Goal: Information Seeking & Learning: Learn about a topic

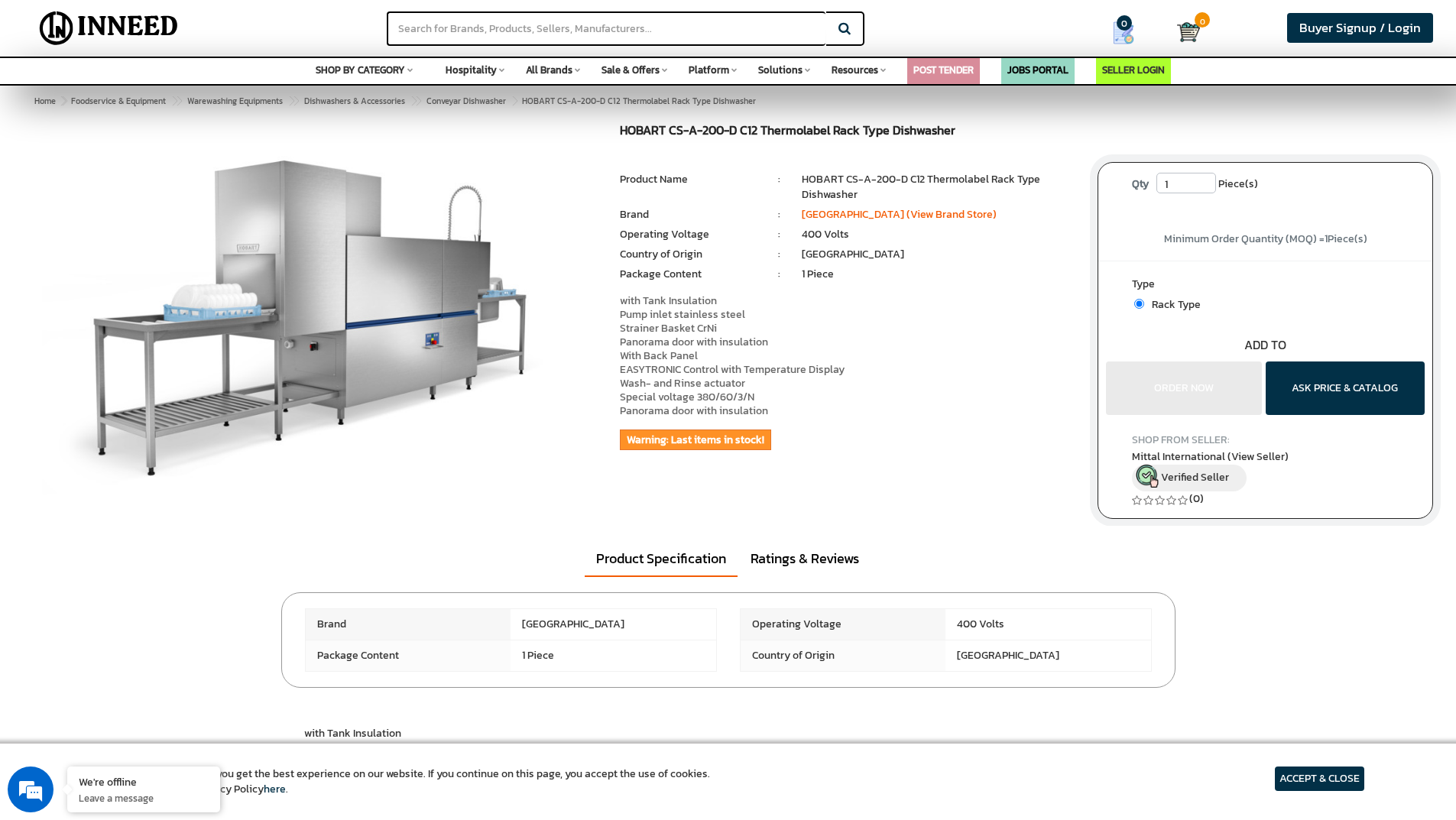
click at [982, 330] on p "with Tank Insulation Pump inlet stainless steel Strainer Basket CrNi Panorama d…" at bounding box center [848, 356] width 455 height 124
click at [818, 561] on link "Ratings & Reviews" at bounding box center [805, 558] width 132 height 35
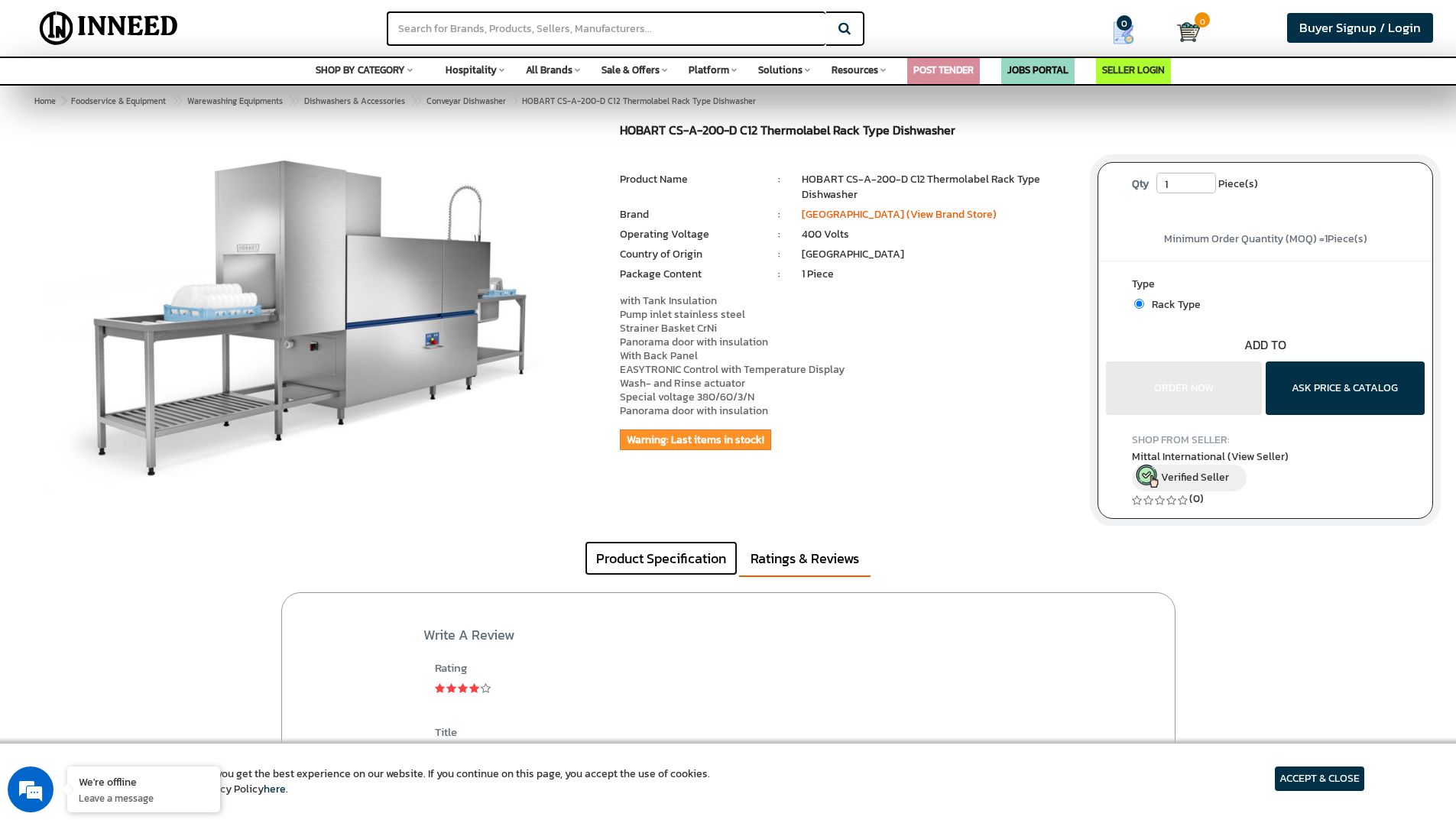
click at [707, 563] on link "Product Specification" at bounding box center [660, 558] width 153 height 35
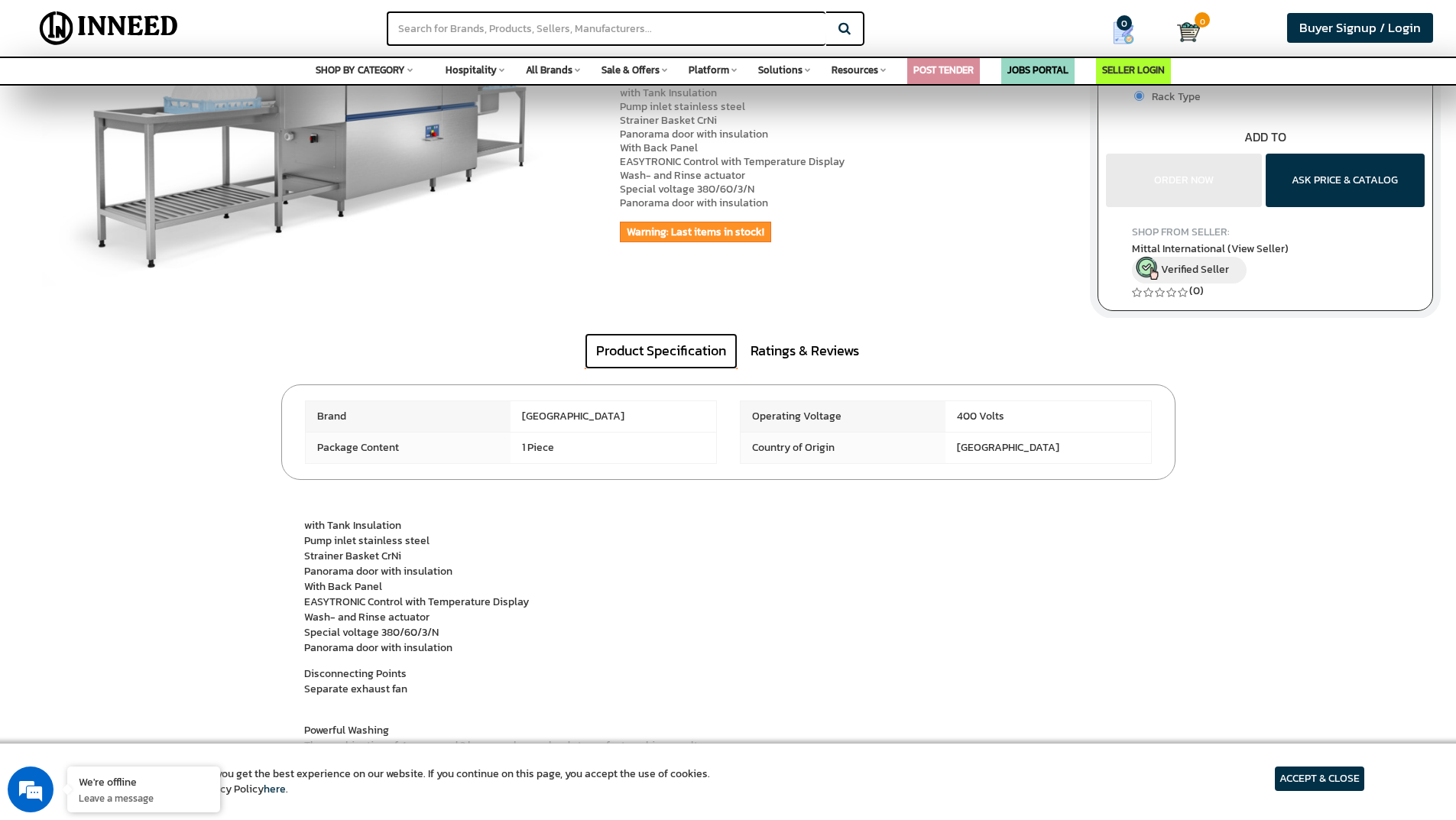
scroll to position [229, 0]
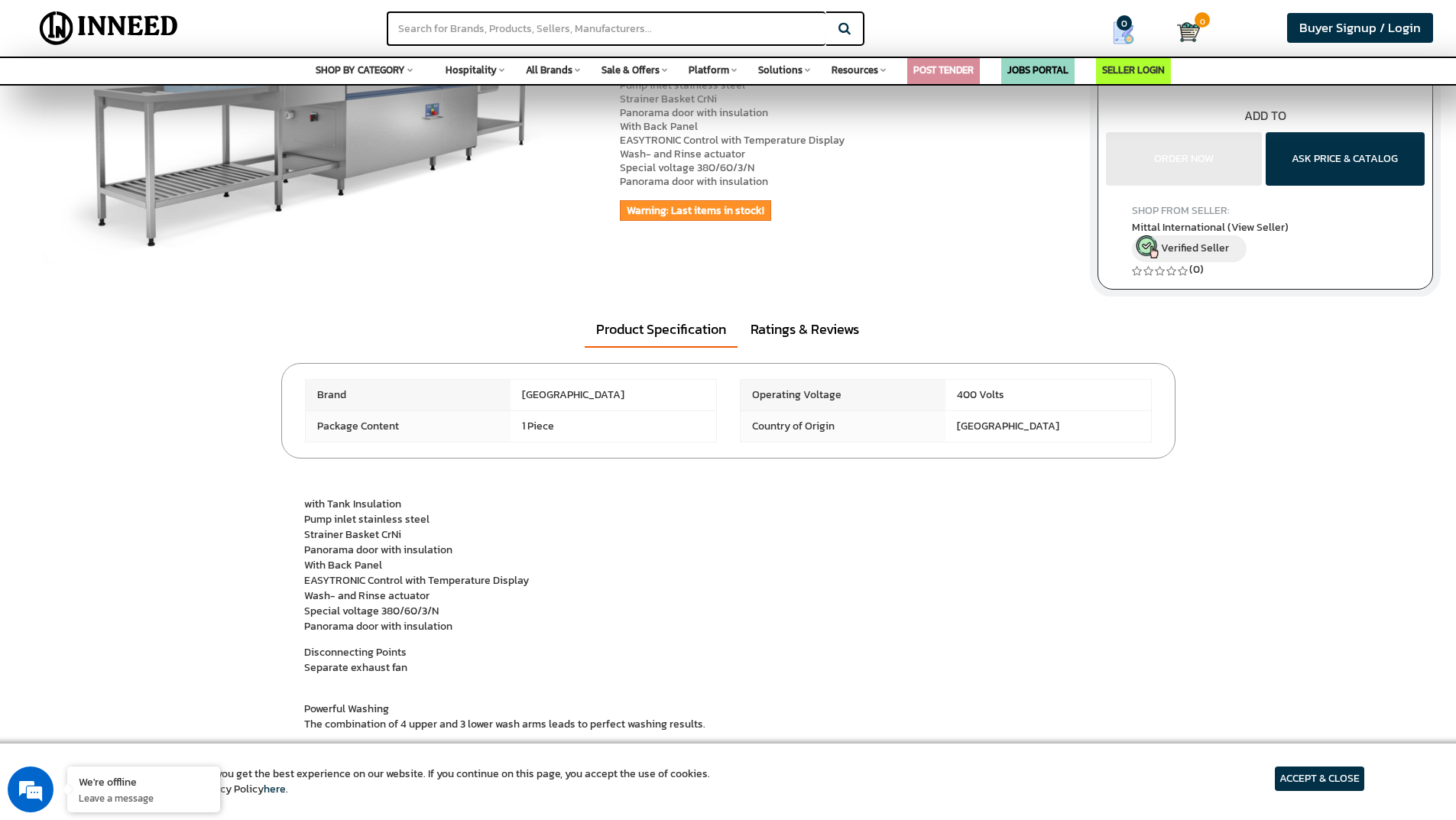
click at [856, 573] on p "with Tank Insulation Pump inlet stainless steel Strainer Basket CrNi Panorama d…" at bounding box center [728, 565] width 849 height 138
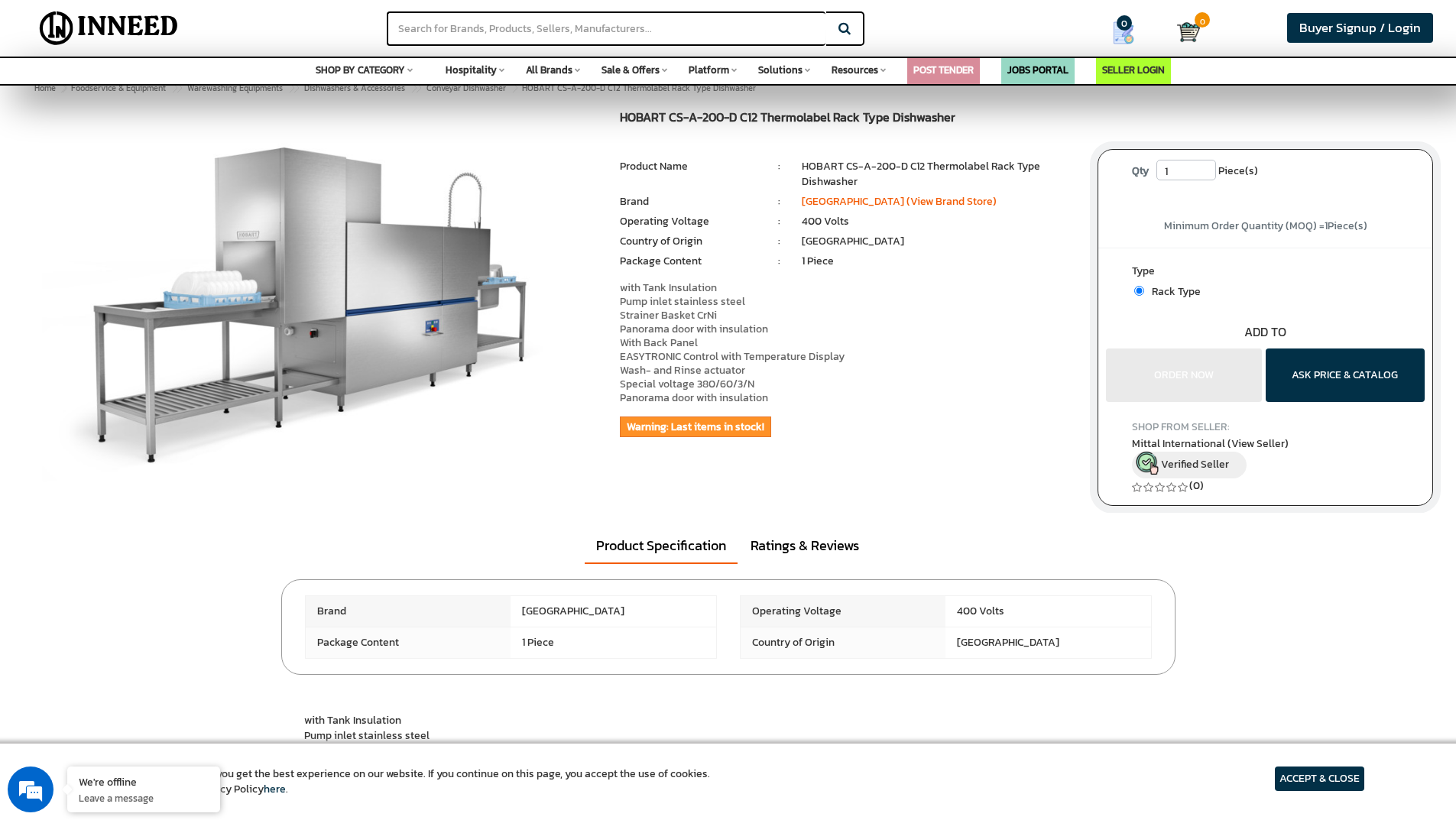
scroll to position [0, 0]
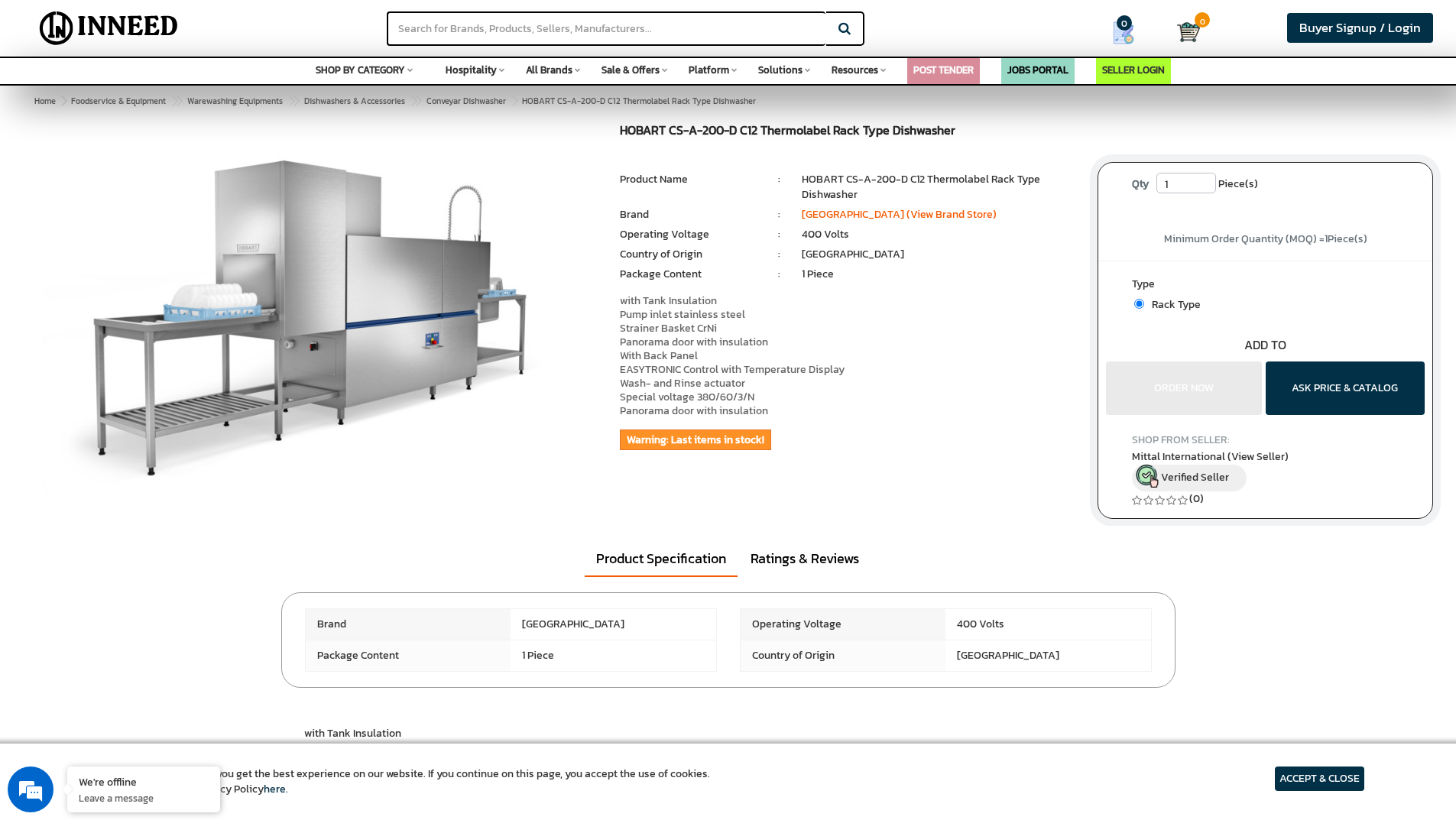
click at [873, 494] on div "HOBART CS-A-200-D C12 Thermolabel Rack Type Dishwasher MRP: ₹ 0.00 Unit Selling…" at bounding box center [847, 313] width 478 height 379
click at [485, 496] on img at bounding box center [310, 315] width 536 height 382
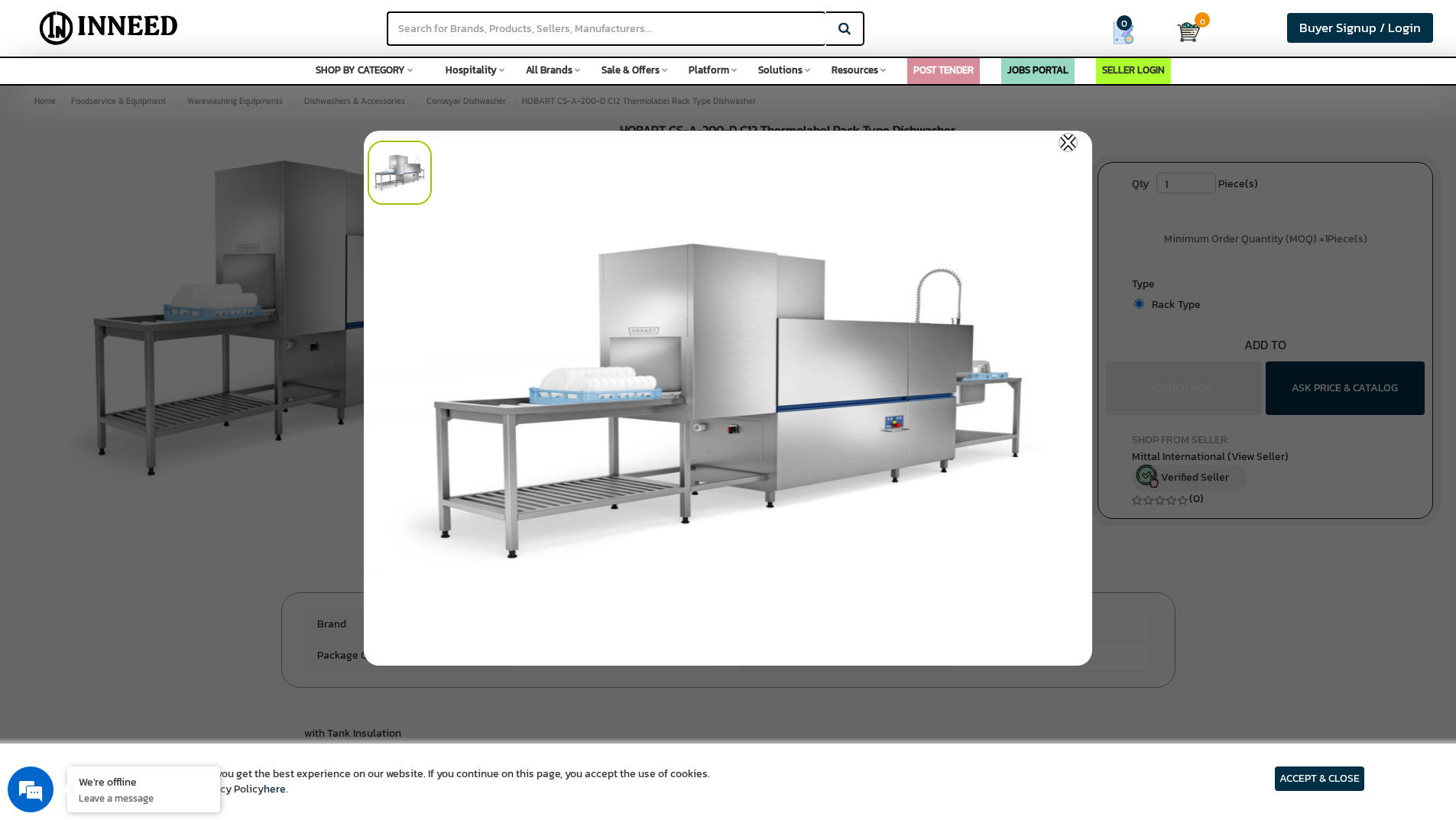
click at [1071, 142] on img at bounding box center [1068, 142] width 19 height 19
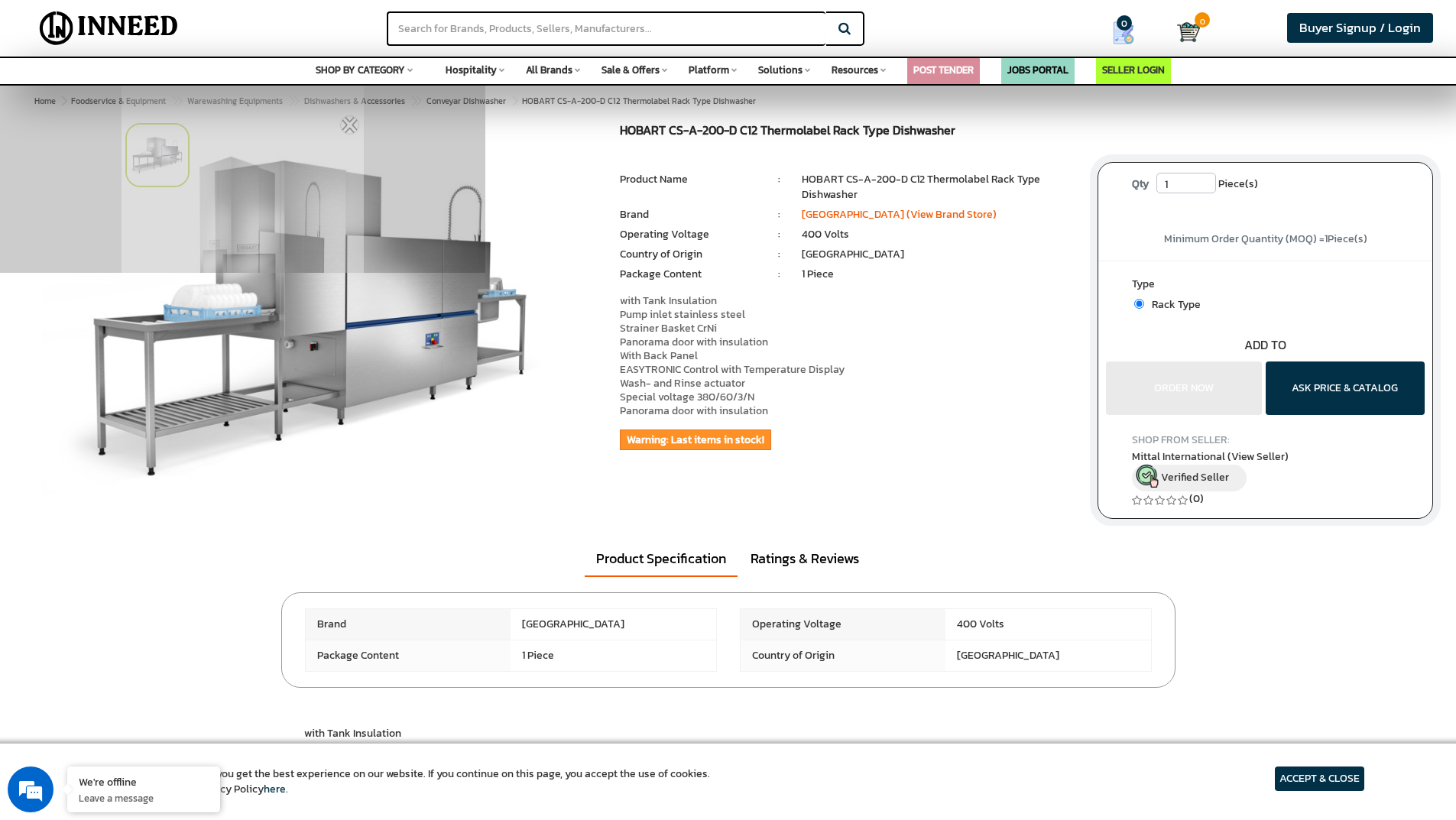
click at [995, 426] on div "HOBART CS-A-200-D C12 Thermolabel Rack Type Dishwasher MRP: ₹ 0.00 Unit Selling…" at bounding box center [847, 313] width 478 height 379
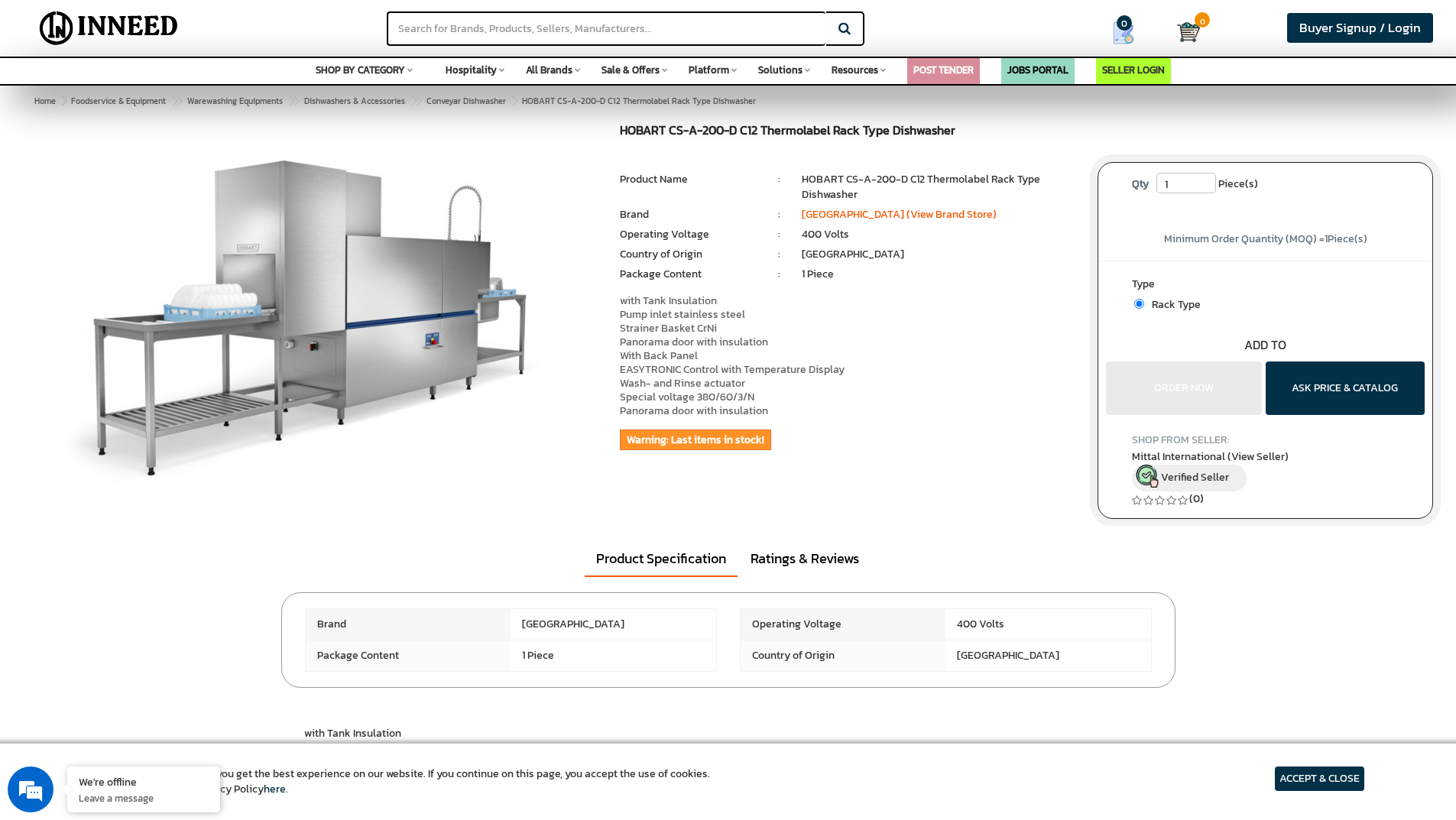
click at [948, 509] on div "HOBART CS-A-200-D C12 Thermolabel Rack Type Dishwasher MRP: ₹ 0.00 Unit Selling…" at bounding box center [728, 325] width 1433 height 402
click at [858, 428] on div "HOBART CS-A-200-D C12 Thermolabel Rack Type Dishwasher MRP: ₹ 0.00 Unit Selling…" at bounding box center [847, 313] width 478 height 379
click at [780, 459] on div "HOBART CS-A-200-D C12 Thermolabel Rack Type Dishwasher MRP: ₹ 0.00 Unit Selling…" at bounding box center [847, 313] width 478 height 379
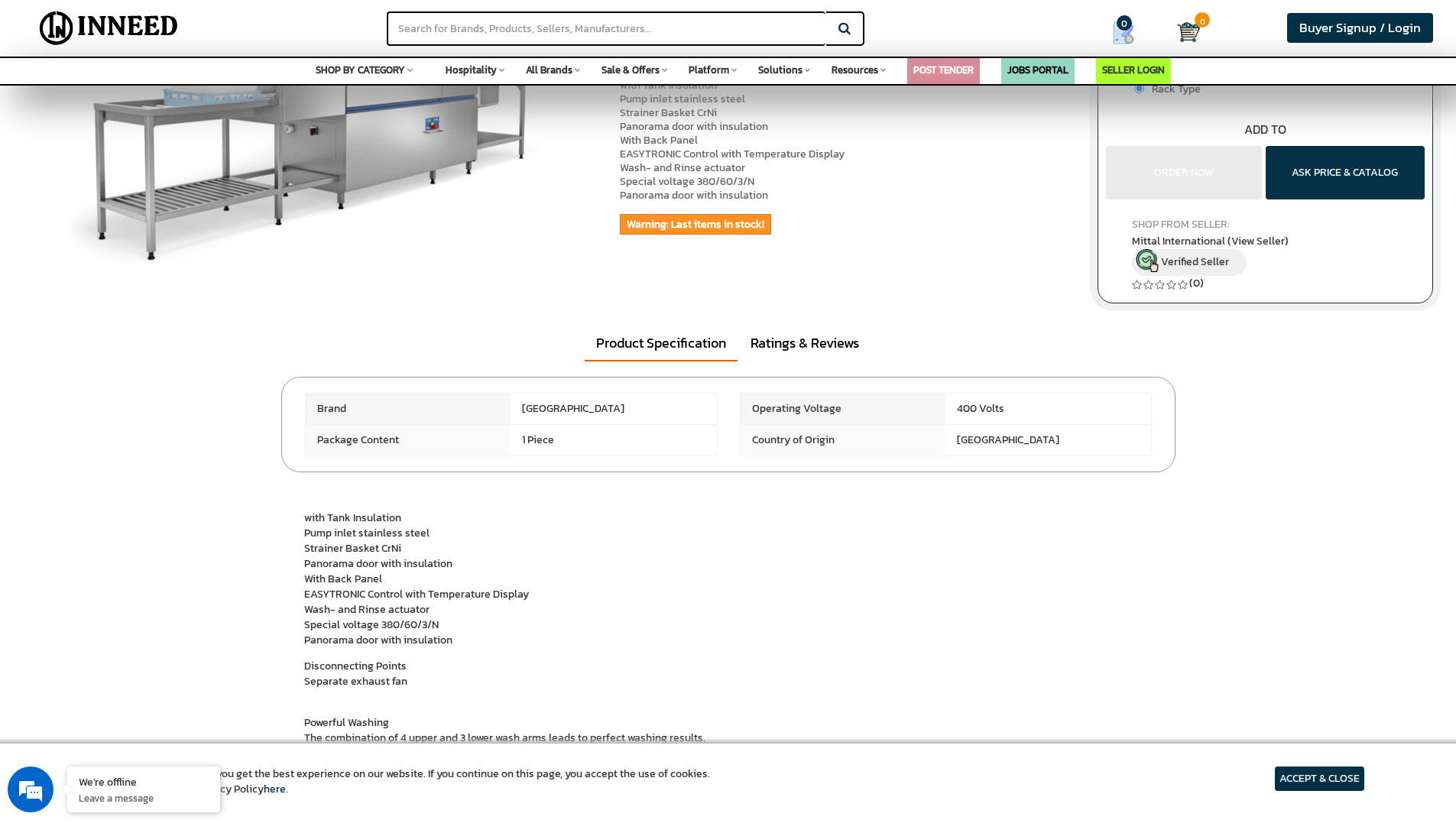
scroll to position [229, 0]
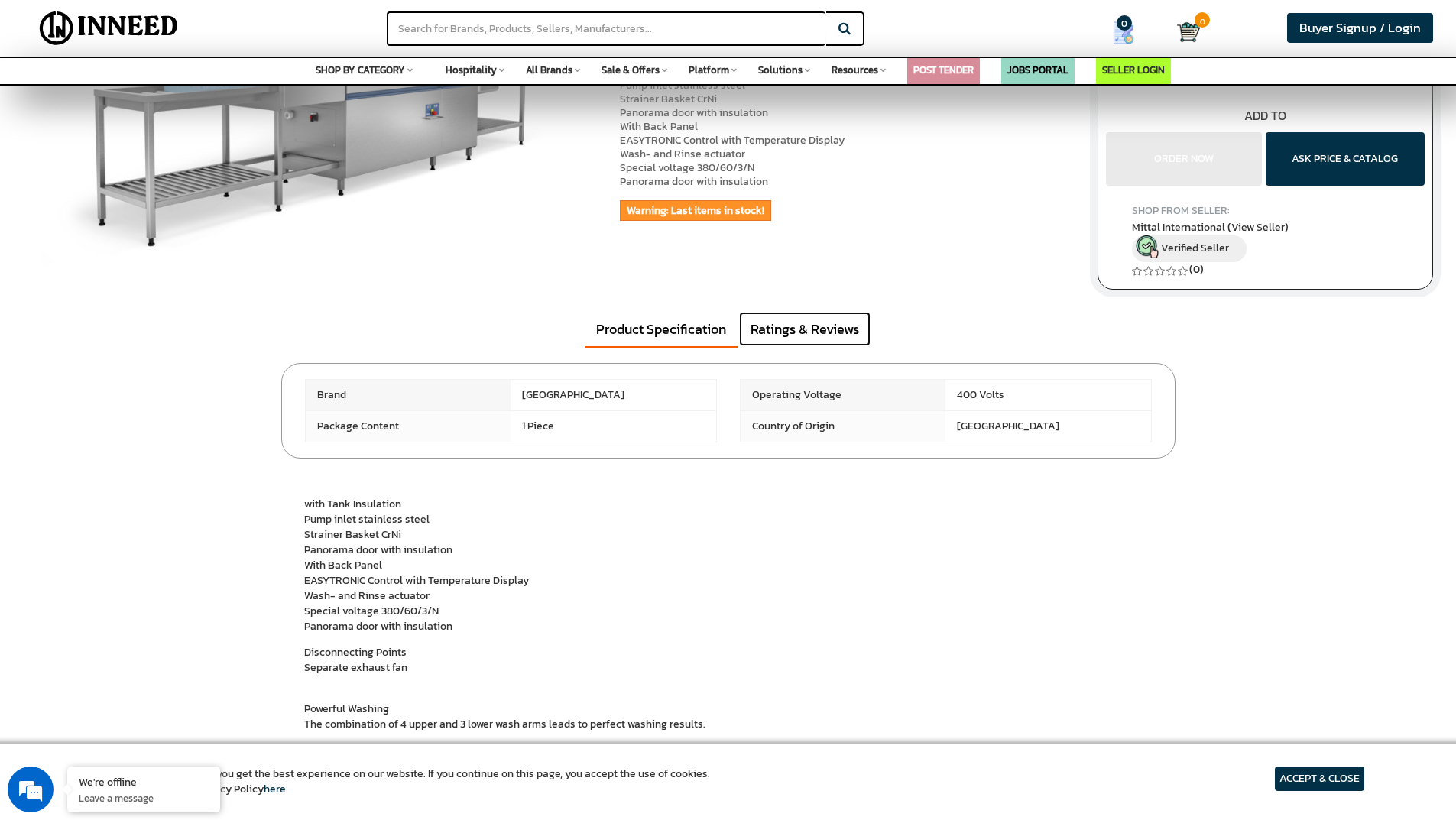
click at [807, 335] on link "Ratings & Reviews" at bounding box center [805, 329] width 132 height 35
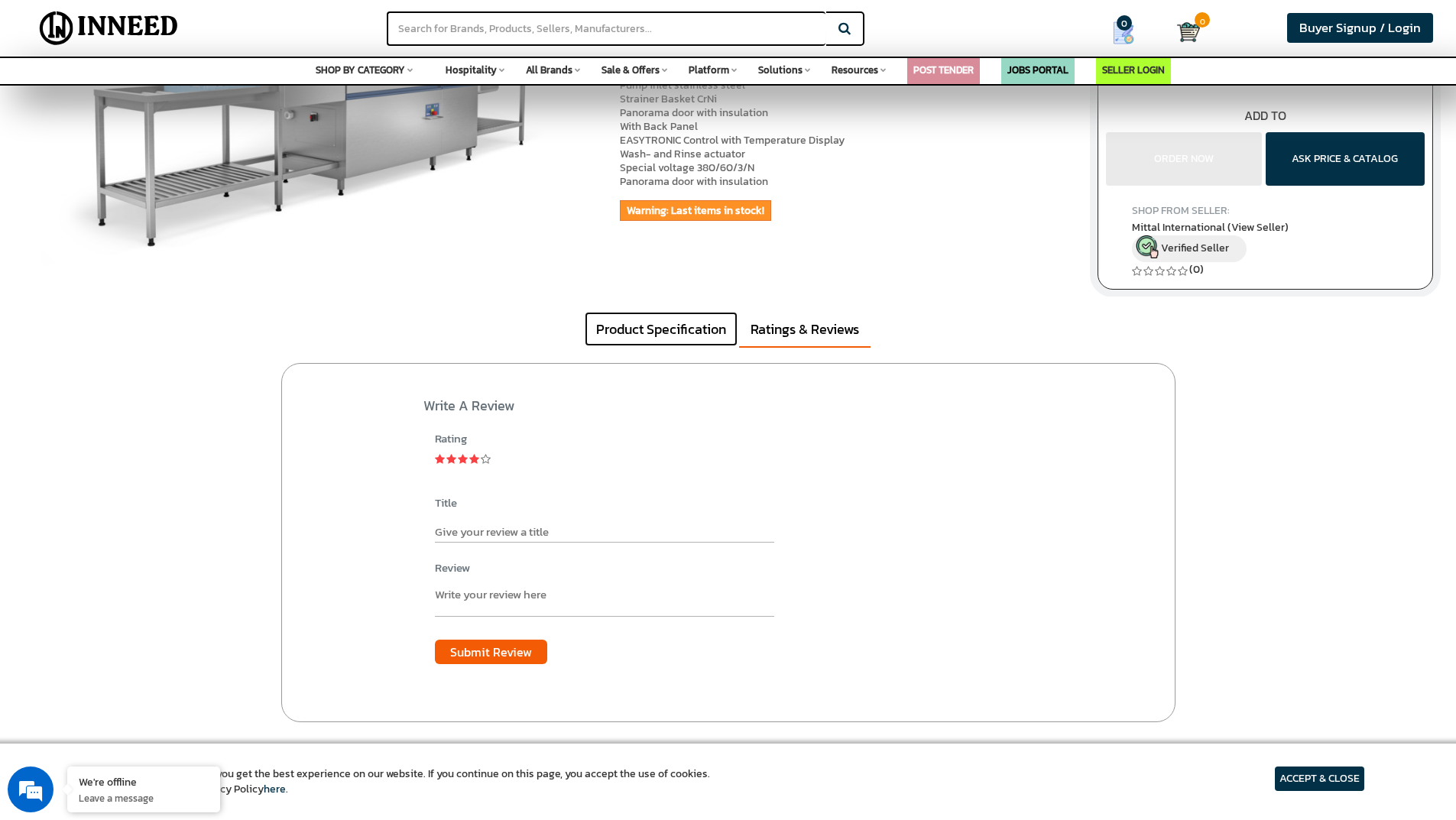
click at [719, 325] on link "Product Specification" at bounding box center [660, 329] width 153 height 35
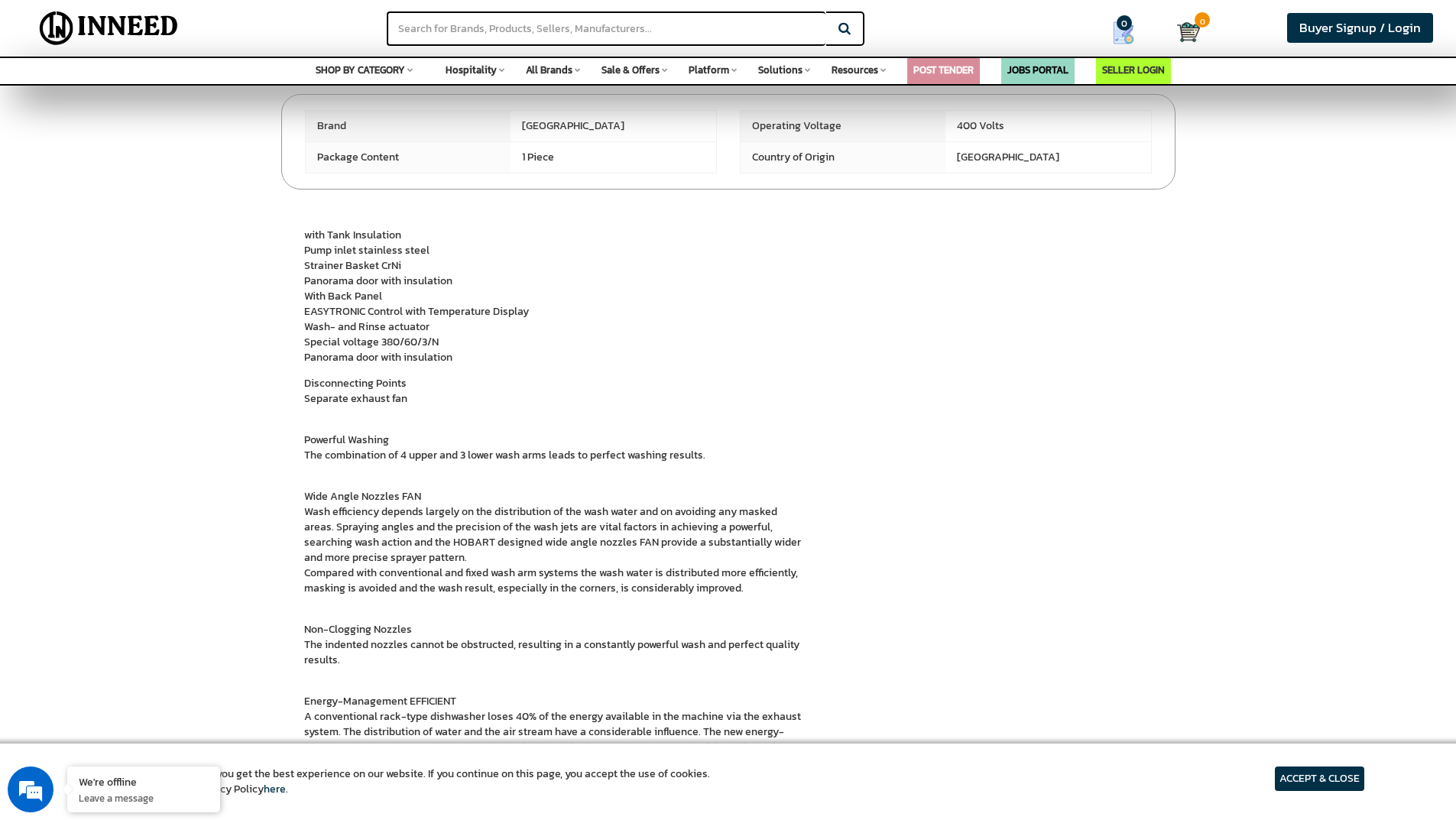
scroll to position [535, 0]
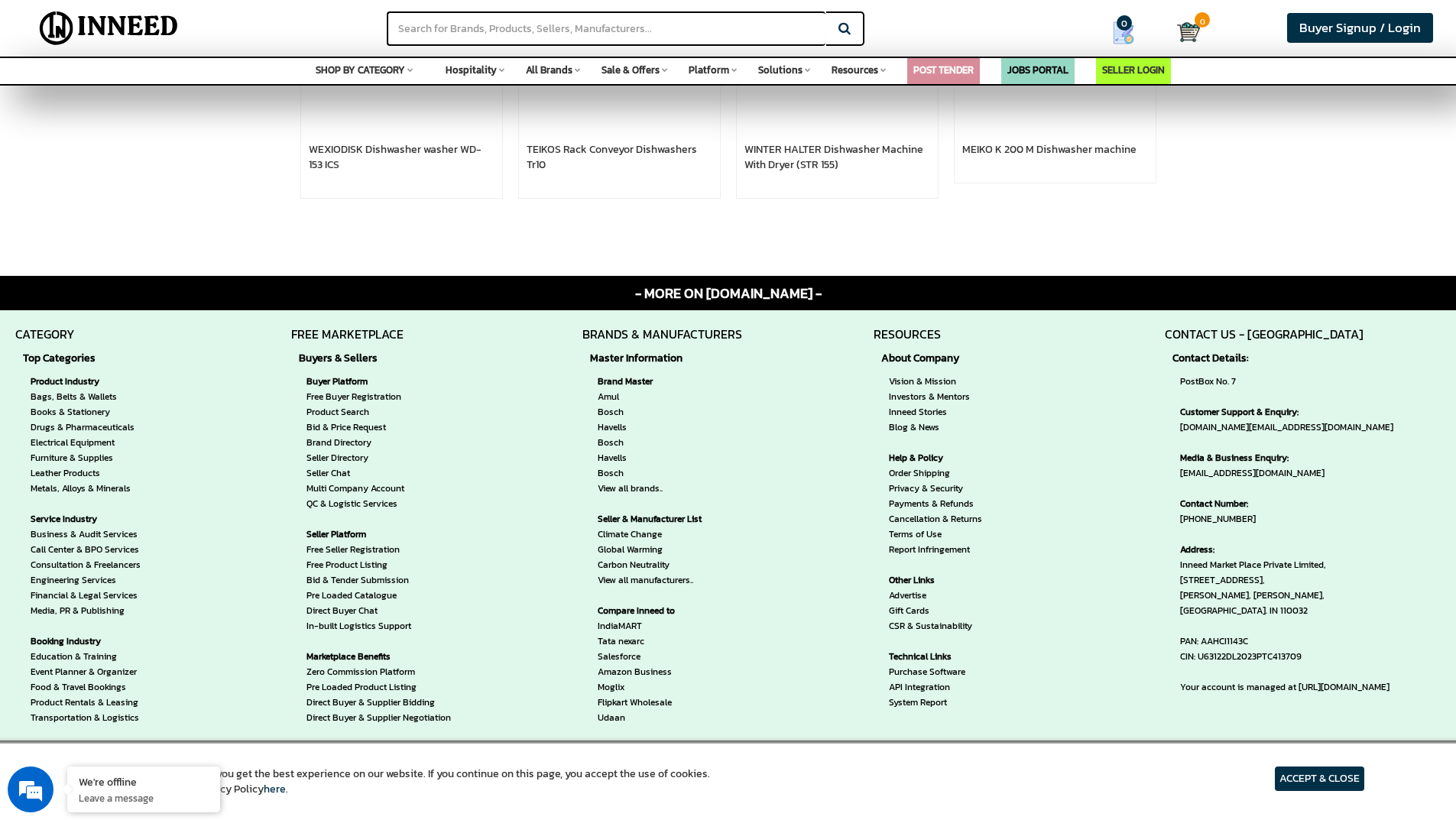
scroll to position [2598, 0]
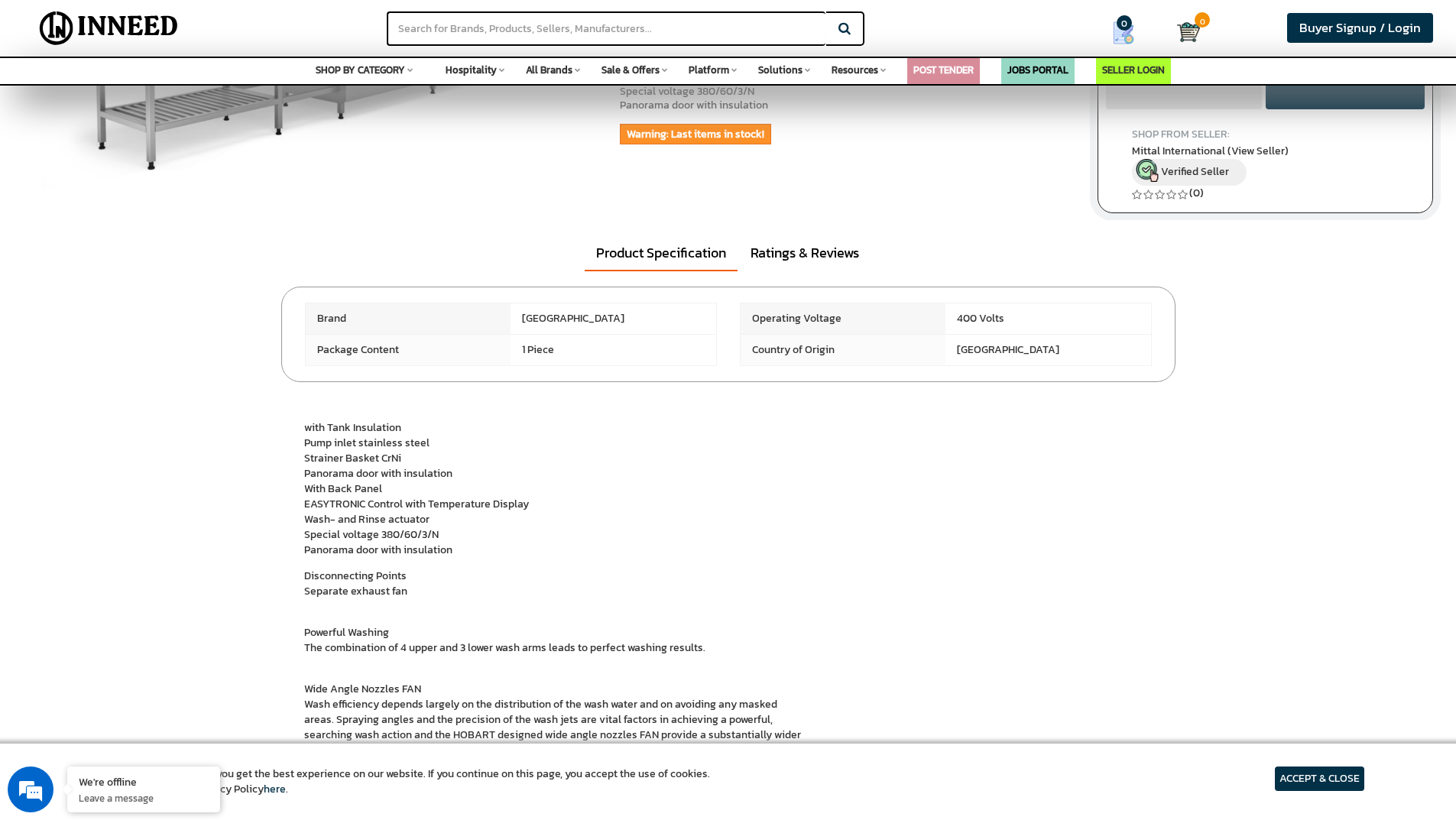
click at [728, 447] on p "with Tank Insulation Pump inlet stainless steel Strainer Basket CrNi Panorama d…" at bounding box center [728, 489] width 849 height 138
click at [701, 382] on div "Brand [GEOGRAPHIC_DATA] 1" at bounding box center [728, 334] width 894 height 96
